Goal: Book appointment/travel/reservation

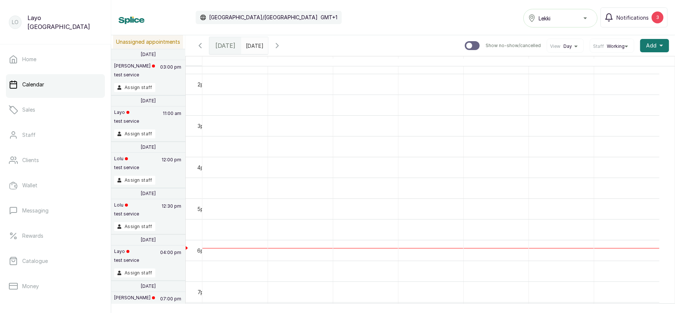
scroll to position [505, 0]
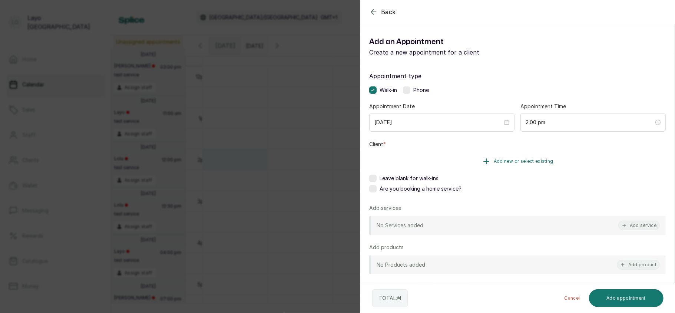
click at [521, 161] on span "Add new or select existing" at bounding box center [524, 161] width 60 height 6
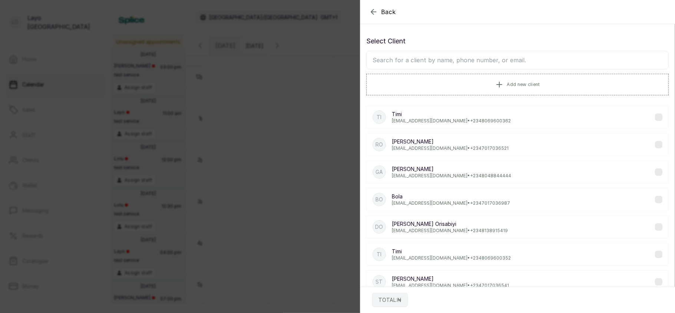
click at [428, 62] on input "text" at bounding box center [517, 60] width 303 height 19
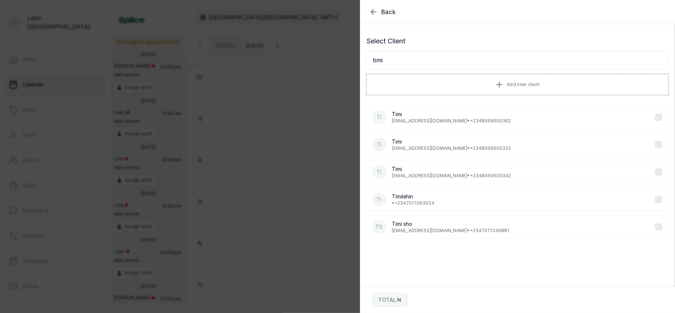
type input "timi"
click at [429, 232] on p "[EMAIL_ADDRESS][DOMAIN_NAME] • [PHONE_NUMBER]" at bounding box center [450, 231] width 117 height 6
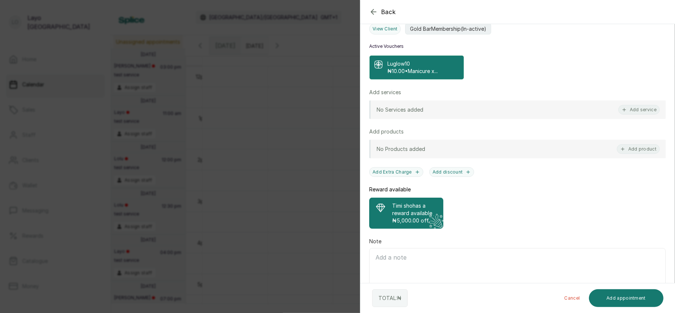
scroll to position [190, 0]
click at [640, 109] on button "Add service" at bounding box center [640, 110] width 42 height 10
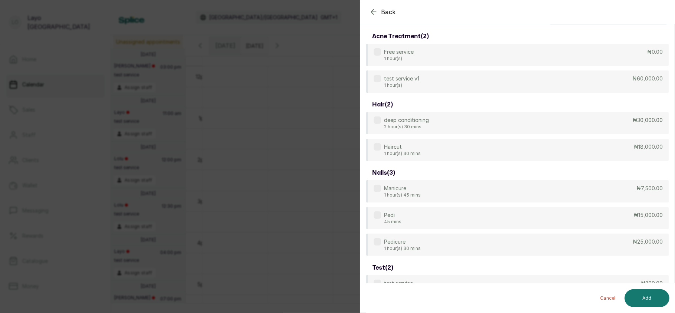
scroll to position [30, 0]
click at [487, 119] on div "deep conditioning 2 hour(s) 30 mins ₦30,000.00" at bounding box center [517, 123] width 303 height 23
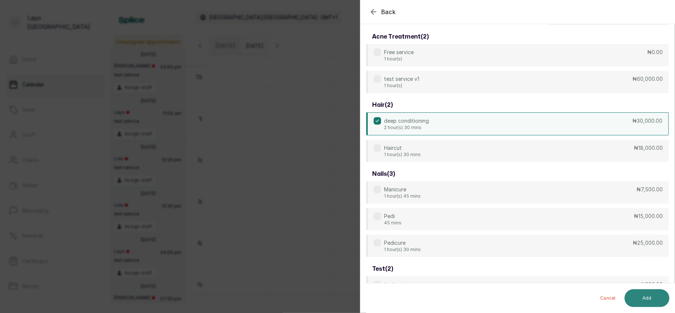
click at [646, 294] on button "Add" at bounding box center [647, 298] width 45 height 18
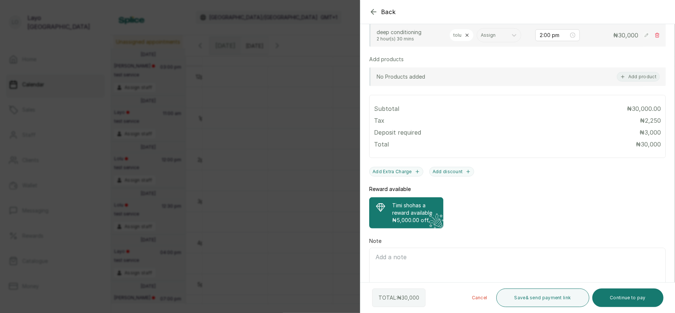
scroll to position [296, 0]
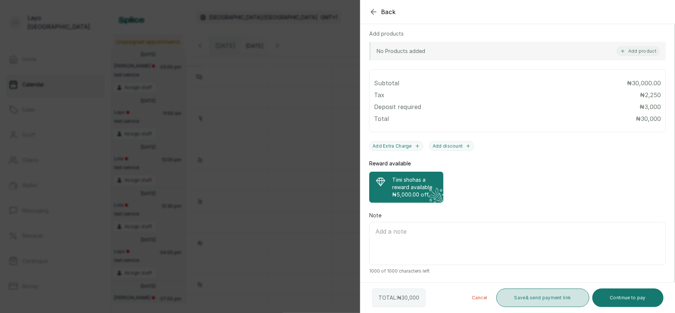
click at [536, 294] on button "Save & send payment link" at bounding box center [543, 298] width 93 height 19
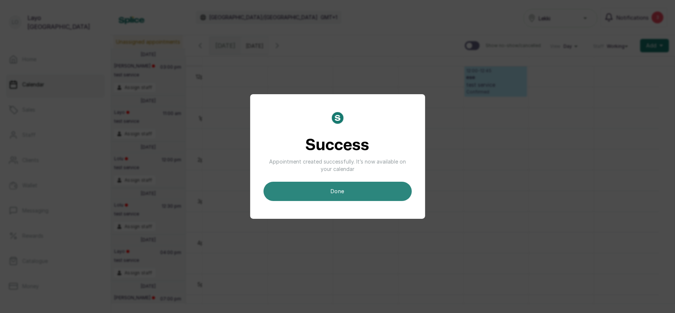
click at [364, 188] on button "done" at bounding box center [338, 191] width 148 height 19
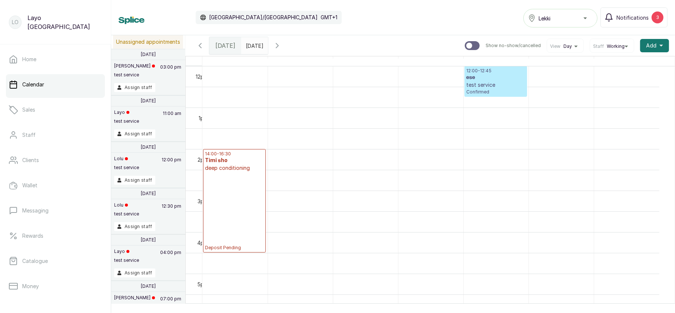
click at [214, 205] on div "14:00 - 16:30 Timi sho deep conditioning Deposit Pending" at bounding box center [234, 201] width 59 height 100
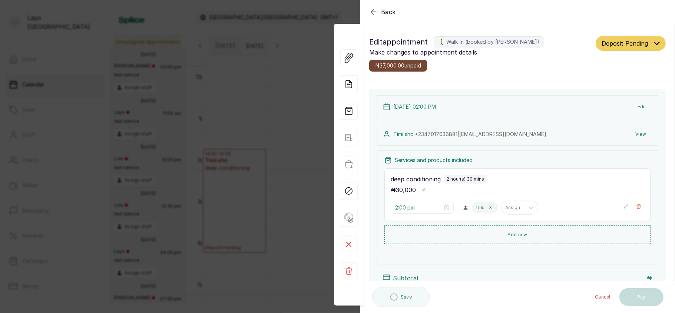
click at [274, 134] on div "Back Appointment Details Edit appointment 🚶 Walk-in (booked by [PERSON_NAME]) M…" at bounding box center [337, 156] width 675 height 313
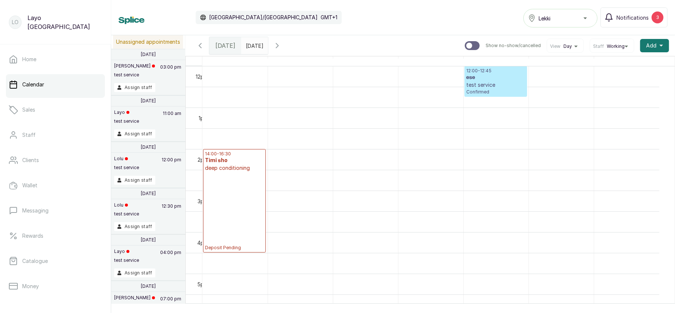
click at [282, 48] on icon "button" at bounding box center [277, 45] width 9 height 9
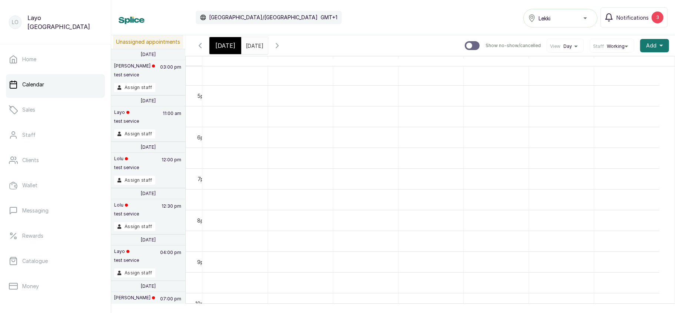
scroll to position [712, 0]
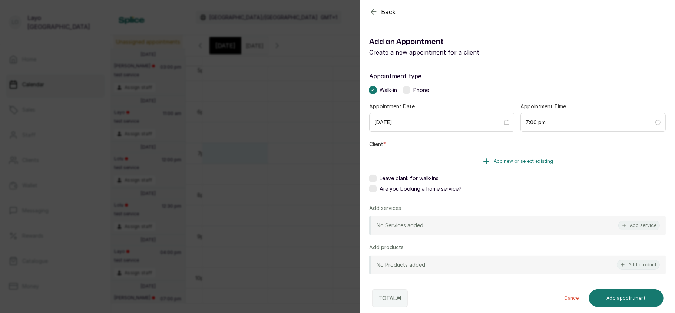
click at [533, 159] on span "Add new or select existing" at bounding box center [524, 161] width 60 height 6
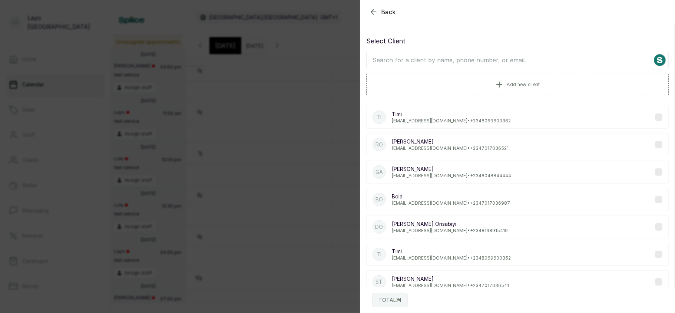
click at [439, 65] on input "text" at bounding box center [517, 60] width 303 height 19
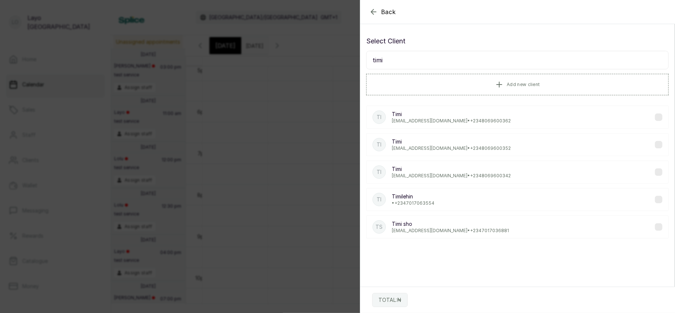
type input "timi"
click at [441, 228] on p "Timi sho" at bounding box center [450, 223] width 117 height 7
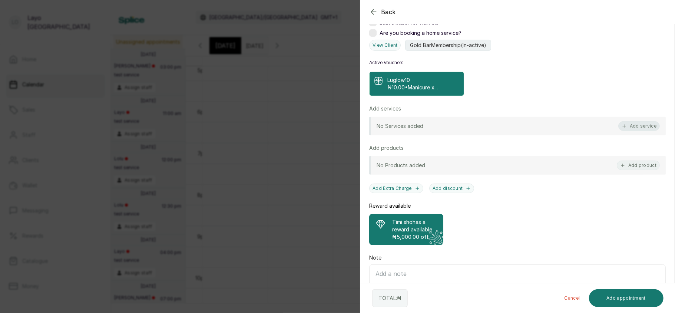
click at [633, 126] on button "Add service" at bounding box center [640, 126] width 42 height 10
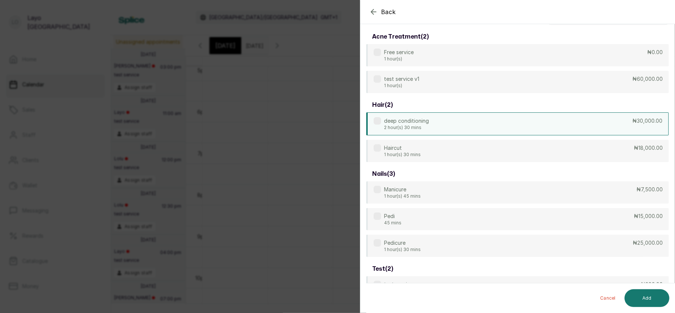
click at [540, 124] on div "deep conditioning 2 hour(s) 30 mins ₦30,000.00" at bounding box center [517, 123] width 303 height 23
click at [646, 296] on button "Add" at bounding box center [647, 298] width 45 height 18
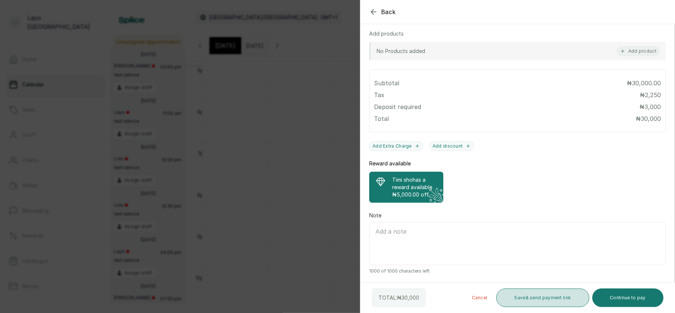
click at [528, 299] on button "Save & send payment link" at bounding box center [543, 298] width 93 height 19
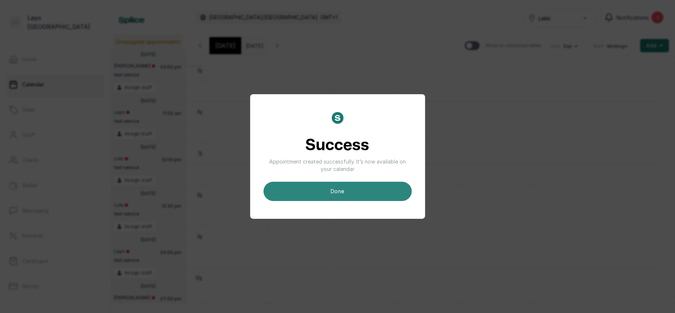
click at [376, 185] on button "done" at bounding box center [338, 191] width 148 height 19
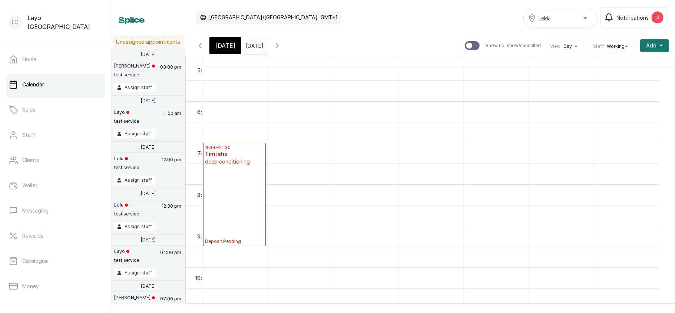
click at [242, 184] on div "19:00 - 21:30 Timi sho deep conditioning Deposit Pending" at bounding box center [234, 195] width 59 height 100
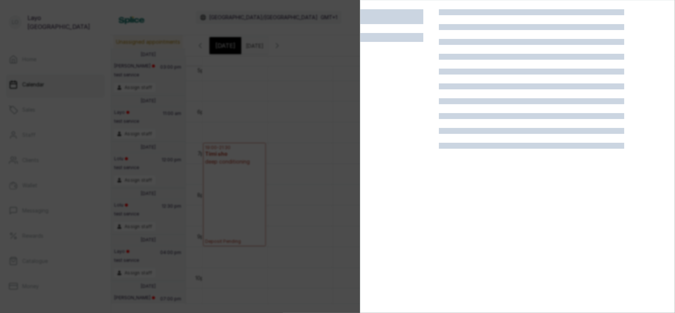
click at [242, 184] on div at bounding box center [337, 156] width 675 height 313
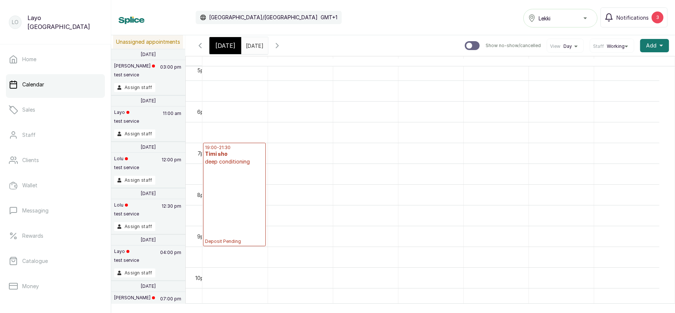
click at [242, 184] on div "19:00 - 21:30 Timi sho deep conditioning Deposit Pending" at bounding box center [234, 195] width 59 height 100
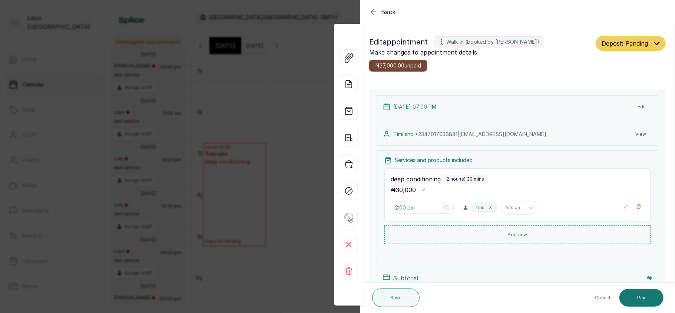
type input "7:00 pm"
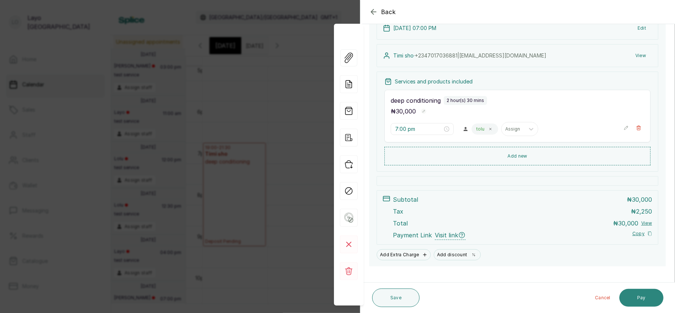
click at [651, 299] on button "Pay" at bounding box center [642, 298] width 44 height 18
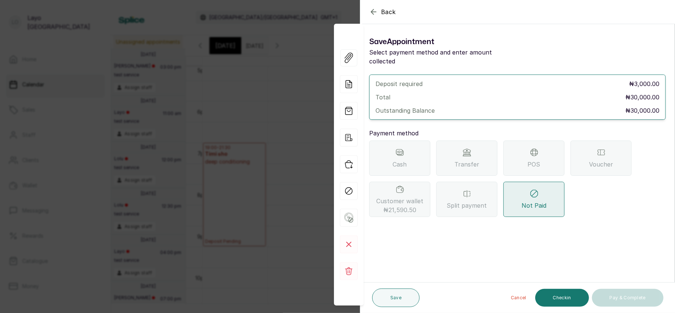
scroll to position [0, 0]
click at [419, 161] on div "Cash" at bounding box center [399, 158] width 61 height 35
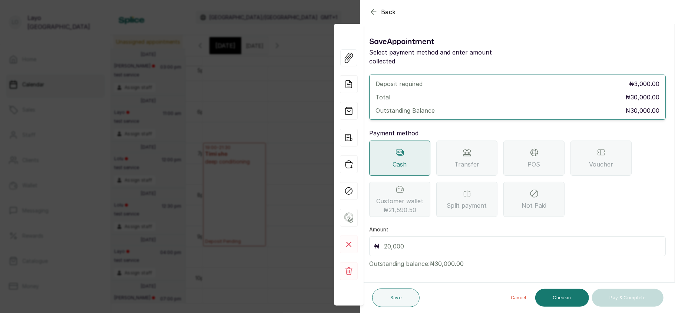
click at [442, 243] on input "text" at bounding box center [522, 246] width 277 height 10
type input "5,000"
click at [403, 296] on button "Save" at bounding box center [395, 298] width 47 height 19
